Goal: Information Seeking & Learning: Learn about a topic

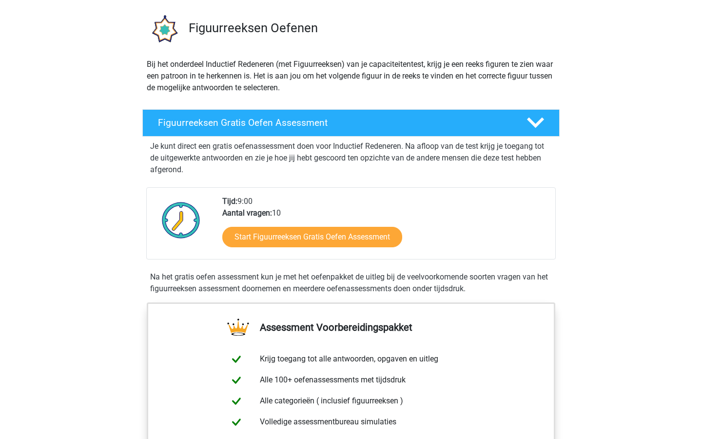
scroll to position [82, 0]
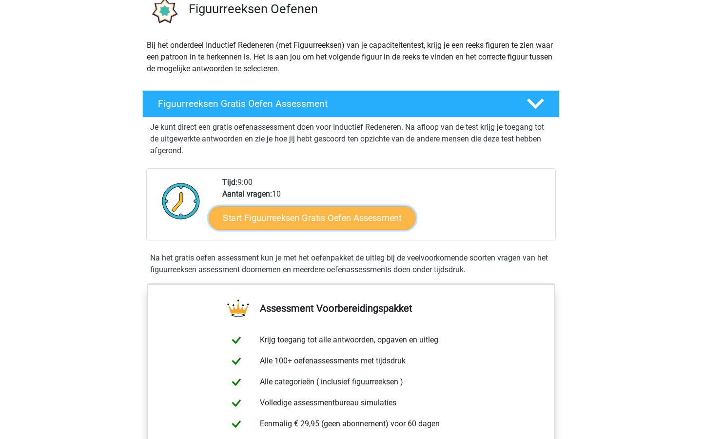
click at [294, 225] on link "Start Figuurreeksen Gratis Oefen Assessment" at bounding box center [312, 217] width 207 height 23
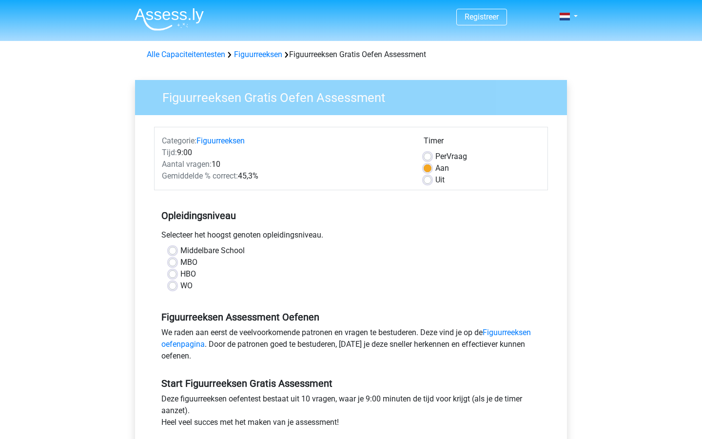
click at [180, 275] on label "HBO" at bounding box center [188, 274] width 16 height 12
click at [174, 275] on input "HBO" at bounding box center [173, 273] width 8 height 10
radio input "true"
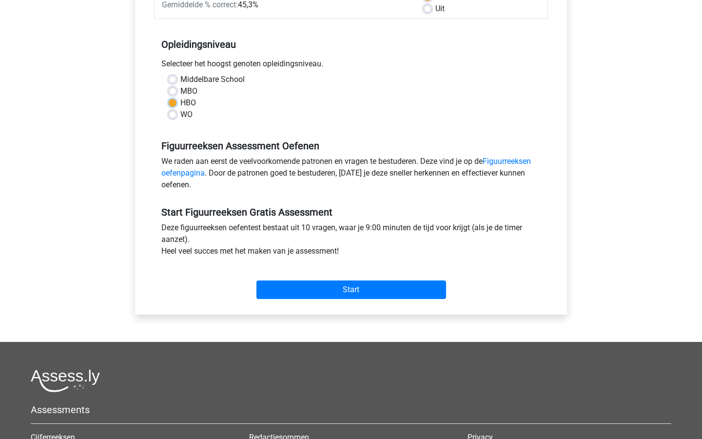
scroll to position [174, 0]
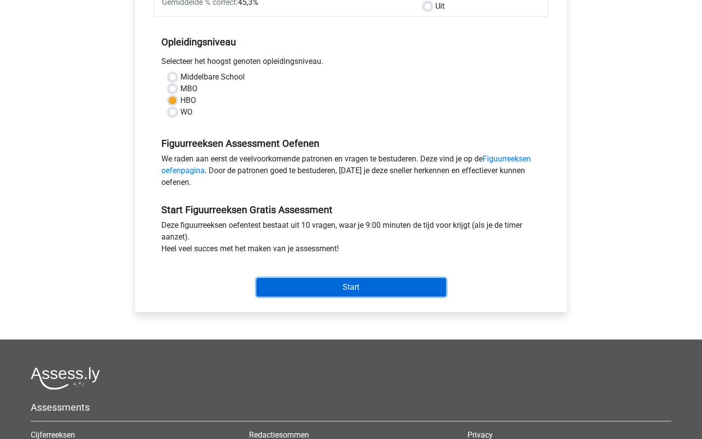
click at [305, 290] on input "Start" at bounding box center [352, 287] width 190 height 19
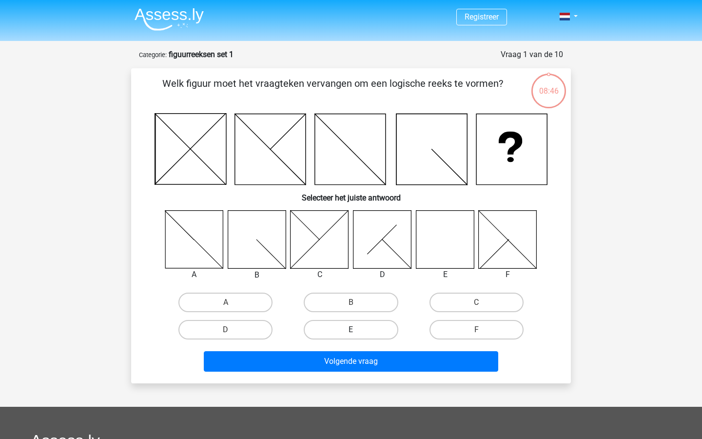
click at [376, 330] on label "E" at bounding box center [351, 330] width 94 height 20
click at [357, 330] on input "E" at bounding box center [354, 333] width 6 height 6
radio input "true"
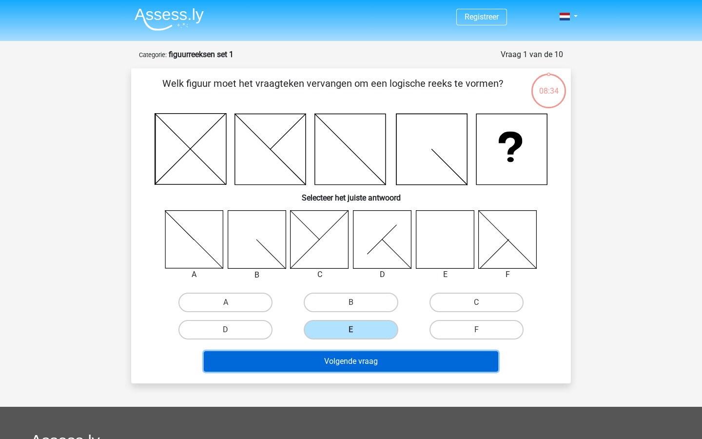
click at [406, 368] on button "Volgende vraag" at bounding box center [351, 361] width 295 height 20
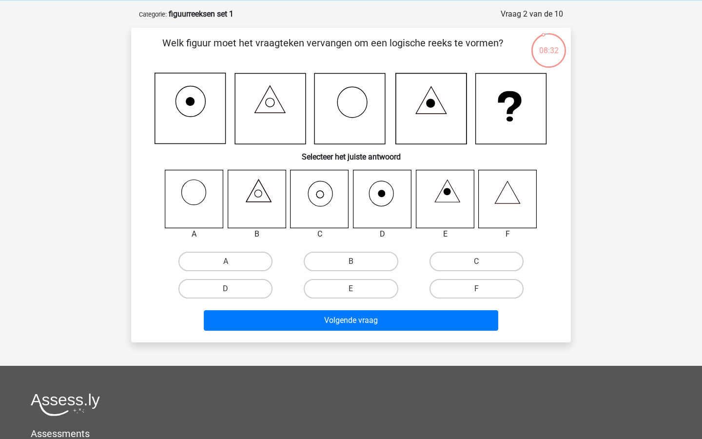
scroll to position [22, 0]
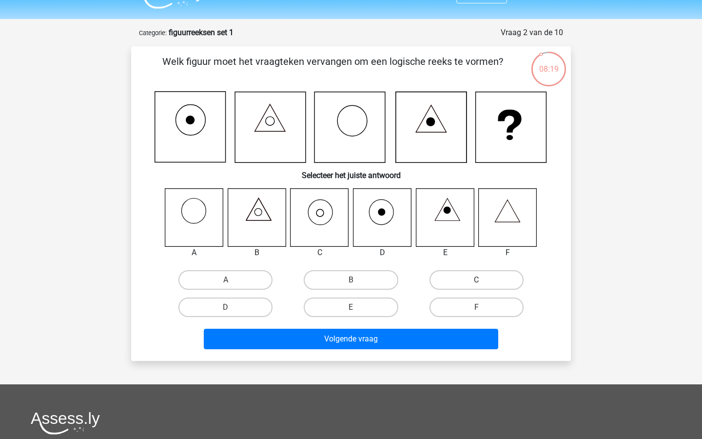
click at [463, 274] on label "C" at bounding box center [477, 280] width 94 height 20
click at [476, 280] on input "C" at bounding box center [479, 283] width 6 height 6
radio input "true"
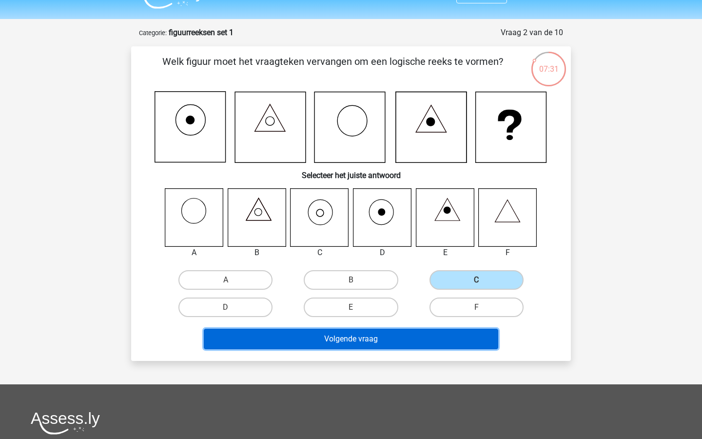
click at [363, 330] on button "Volgende vraag" at bounding box center [351, 339] width 295 height 20
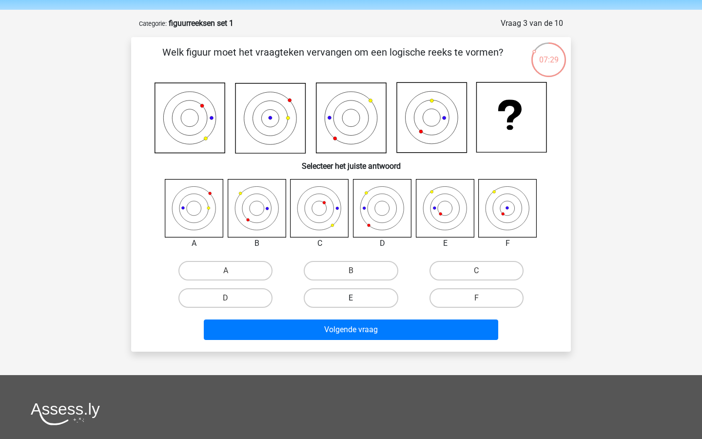
scroll to position [27, 0]
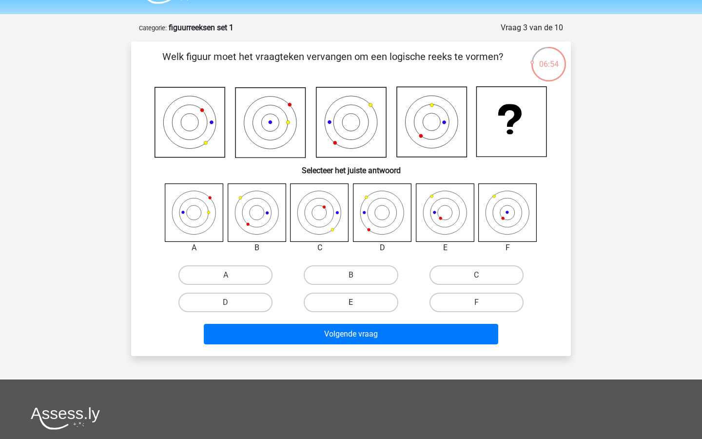
click at [354, 311] on label "E" at bounding box center [351, 303] width 94 height 20
click at [354, 309] on input "E" at bounding box center [354, 305] width 6 height 6
radio input "true"
click at [467, 300] on label "F" at bounding box center [477, 303] width 94 height 20
click at [476, 302] on input "F" at bounding box center [479, 305] width 6 height 6
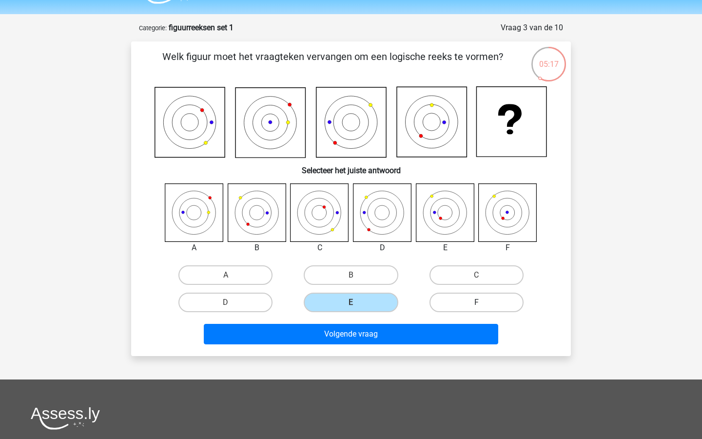
radio input "true"
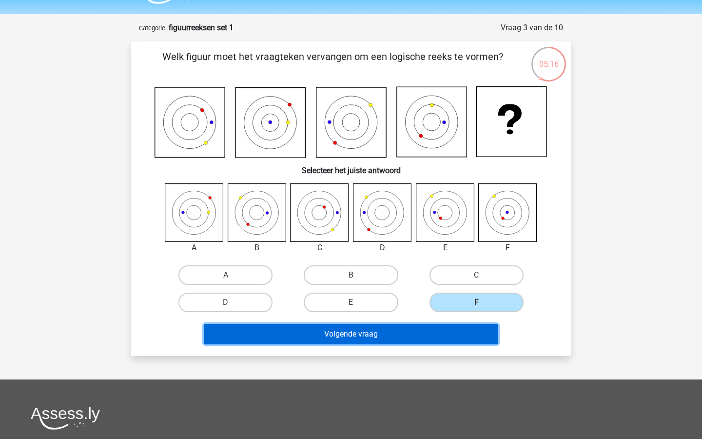
click at [448, 341] on button "Volgende vraag" at bounding box center [351, 334] width 295 height 20
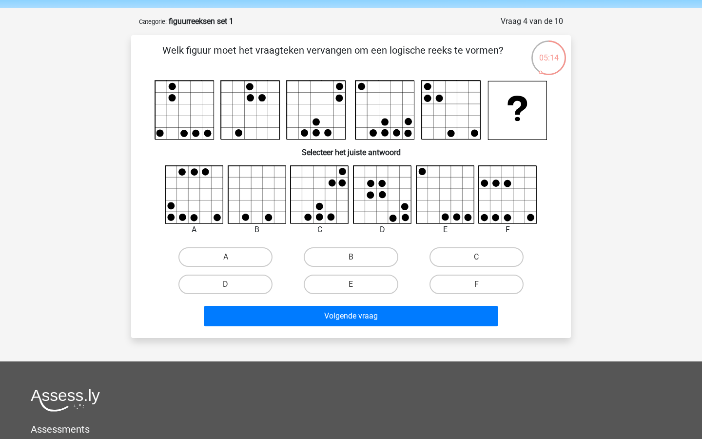
scroll to position [28, 0]
